Goal: Information Seeking & Learning: Learn about a topic

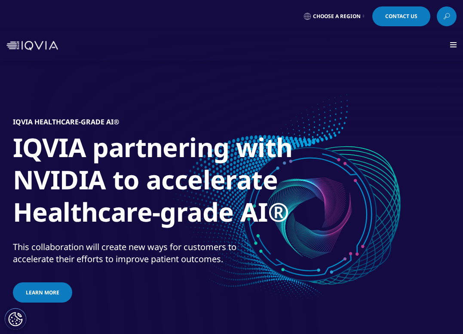
click at [450, 46] on div at bounding box center [453, 45] width 6 height 6
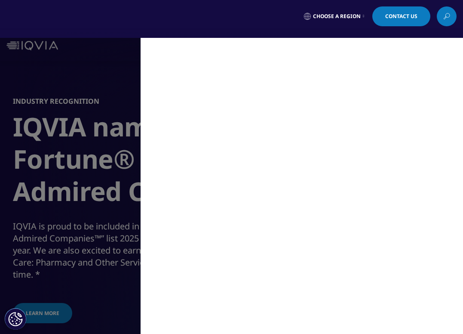
click at [107, 104] on div "MAIN / Solutions Solutions / SOLUTIONS Research & Development Real World Eviden…" at bounding box center [231, 186] width 463 height 296
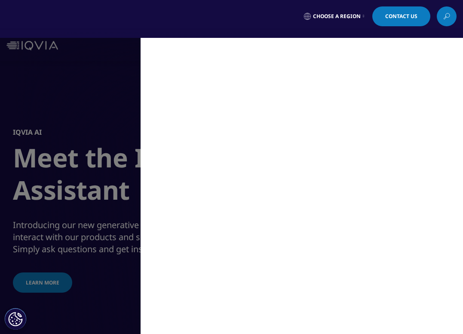
click at [105, 64] on div "MAIN / Solutions Solutions / SOLUTIONS Research & Development Real World Eviden…" at bounding box center [231, 186] width 463 height 296
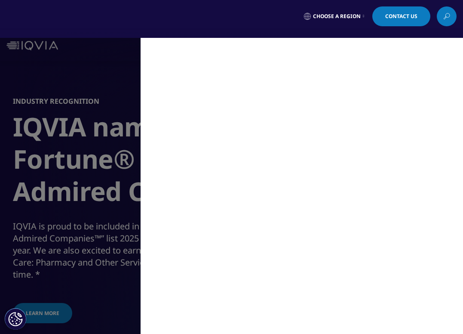
click at [114, 80] on div "MAIN / Solutions Solutions / SOLUTIONS Research & Development Real World Eviden…" at bounding box center [231, 186] width 463 height 296
